Goal: Information Seeking & Learning: Learn about a topic

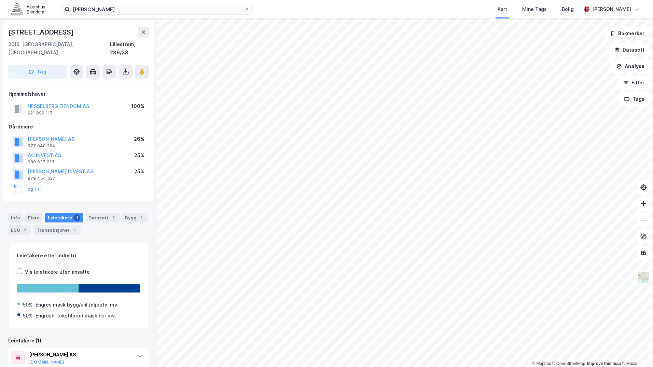
click at [589, 0] on html "[PERSON_NAME] Kart Mine Tags Bolig [PERSON_NAME] © Mapbox © OpenStreetMap Impro…" at bounding box center [326, 183] width 653 height 367
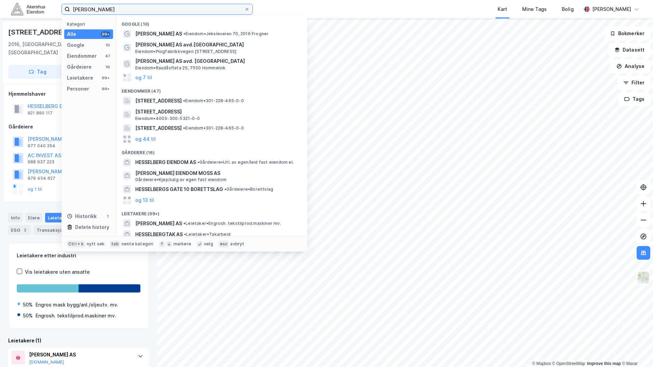
click at [121, 12] on input "[PERSON_NAME]" at bounding box center [157, 9] width 174 height 10
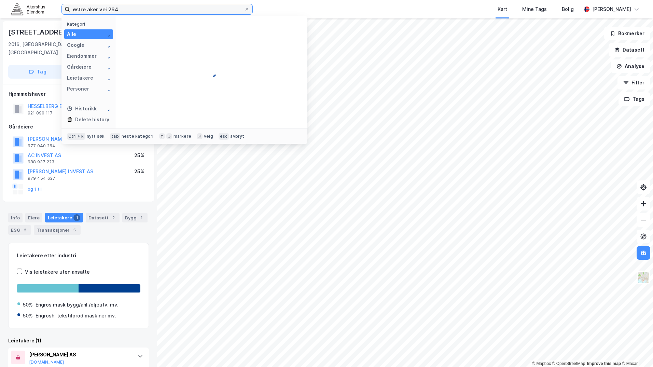
type input "østre aker vei 264"
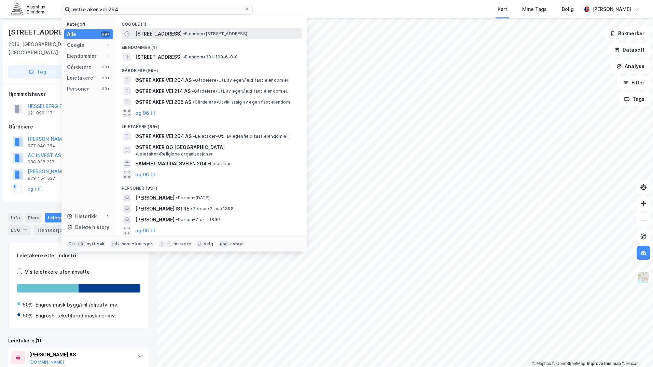
click at [174, 32] on span "[STREET_ADDRESS]" at bounding box center [158, 34] width 46 height 8
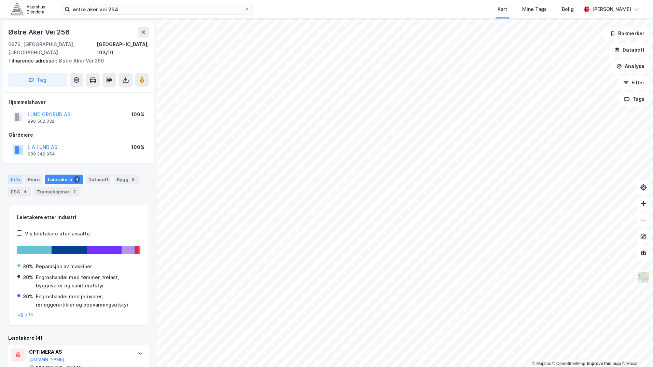
click at [18, 175] on div "Info" at bounding box center [15, 180] width 14 height 10
